Goal: Task Accomplishment & Management: Use online tool/utility

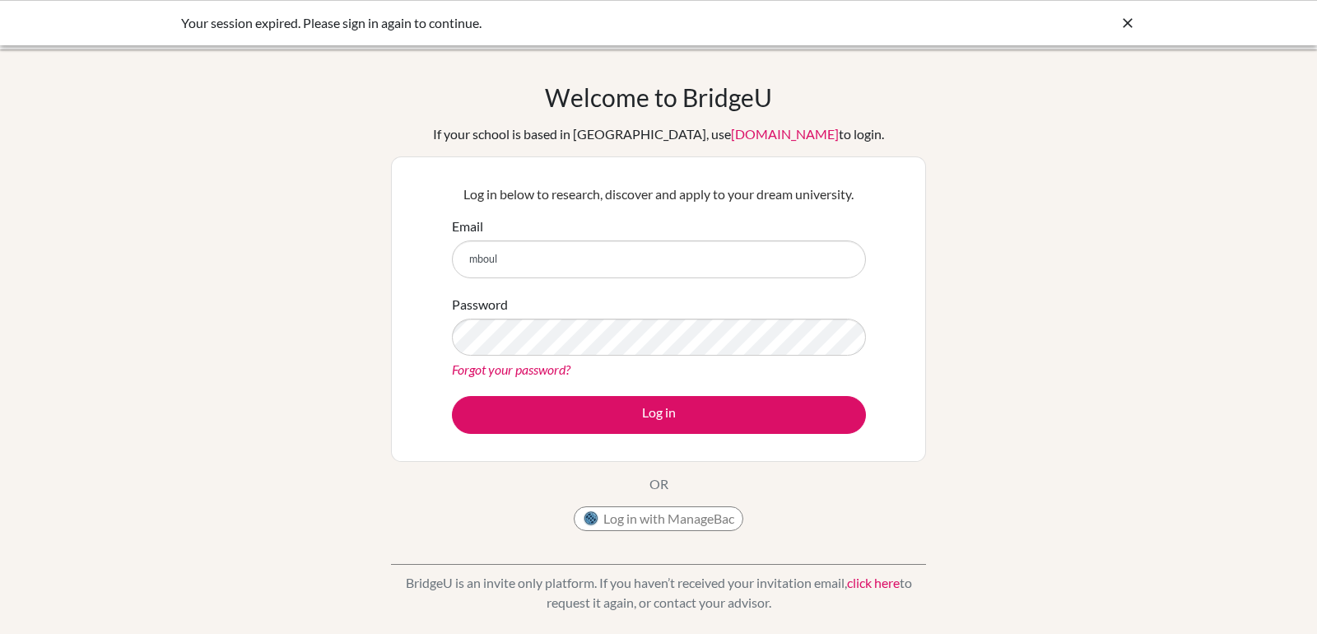
type input "[EMAIL_ADDRESS][DOMAIN_NAME]"
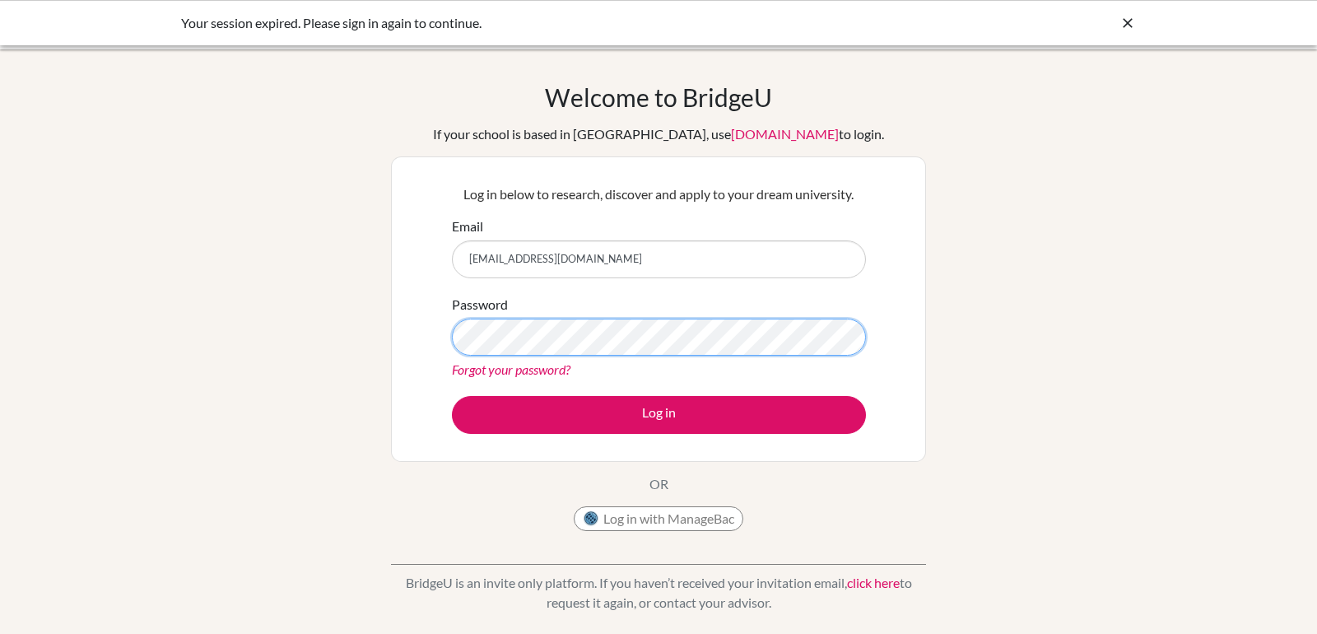
click at [452, 396] on button "Log in" at bounding box center [659, 415] width 414 height 38
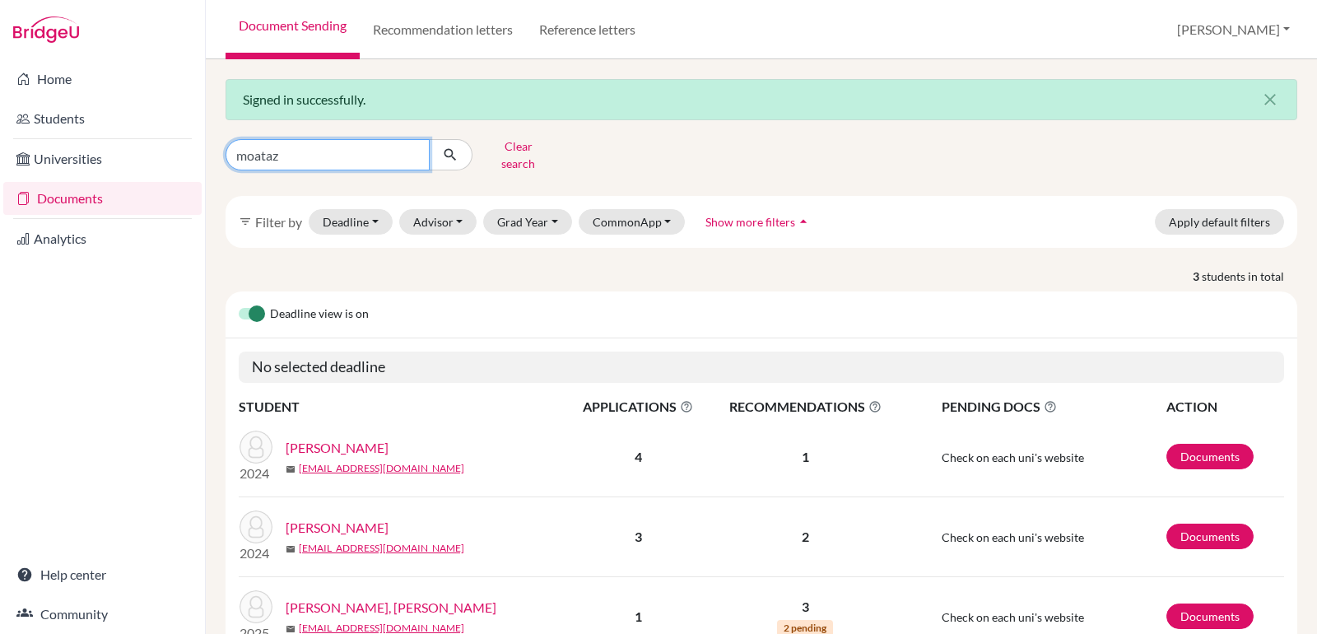
click at [310, 153] on input "moataz" at bounding box center [328, 154] width 204 height 31
type input "[PERSON_NAME]"
click button "submit" at bounding box center [451, 154] width 44 height 31
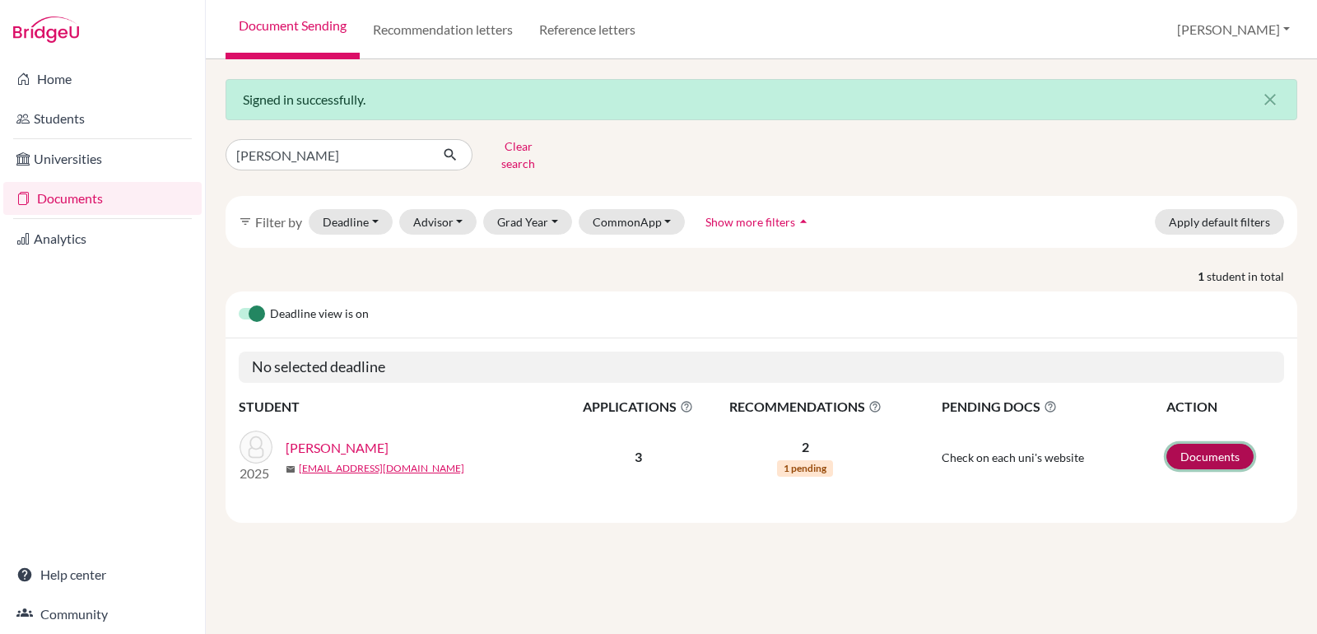
click at [1193, 445] on link "Documents" at bounding box center [1210, 457] width 87 height 26
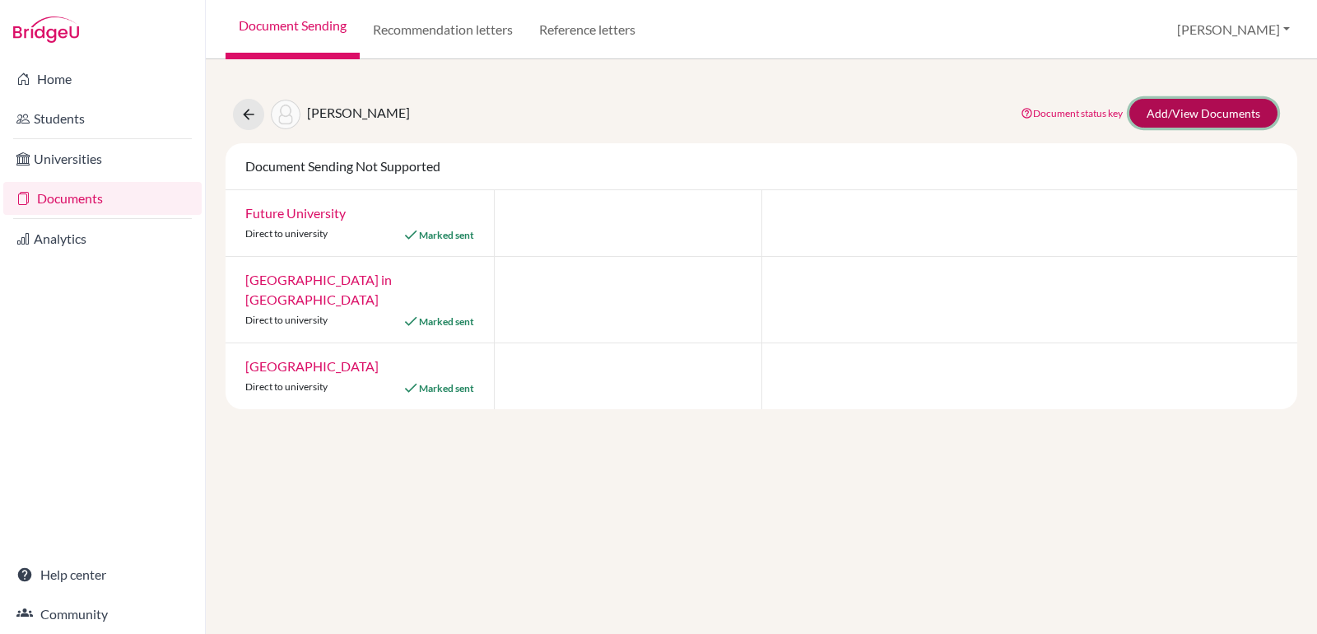
click at [1207, 116] on link "Add/View Documents" at bounding box center [1204, 113] width 148 height 29
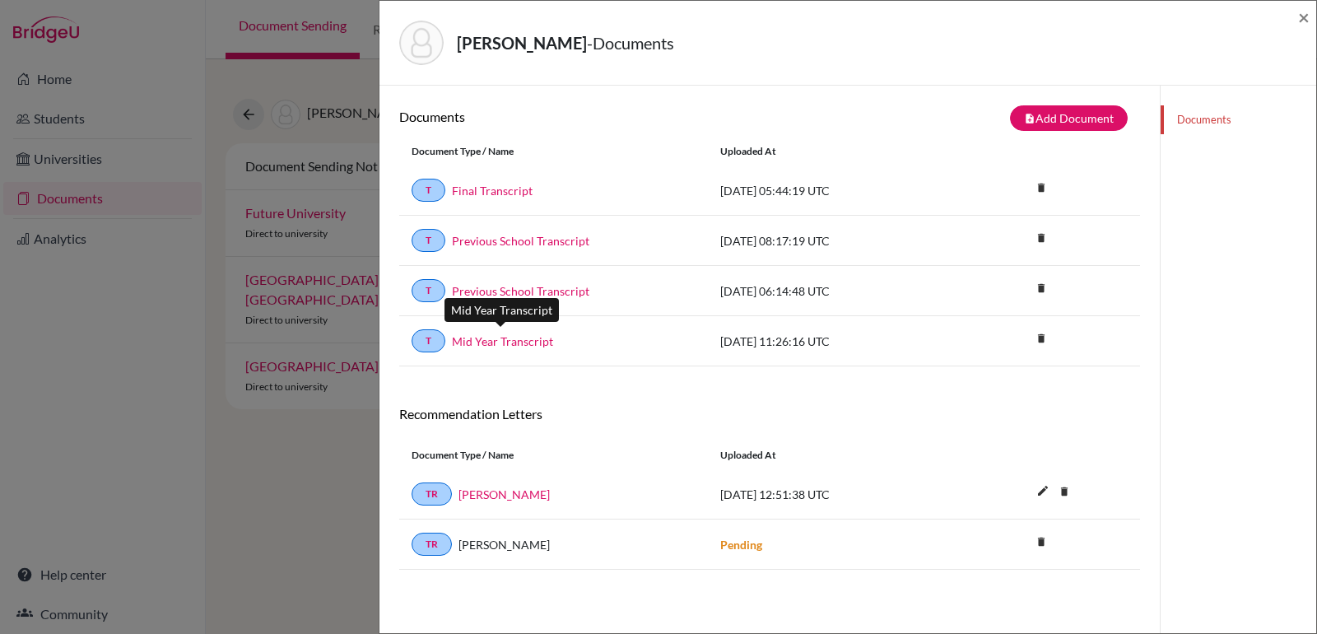
click at [506, 333] on link "Mid Year Transcript" at bounding box center [502, 341] width 101 height 17
click at [521, 334] on link "Mid Year Transcript" at bounding box center [502, 341] width 101 height 17
